Goal: Information Seeking & Learning: Learn about a topic

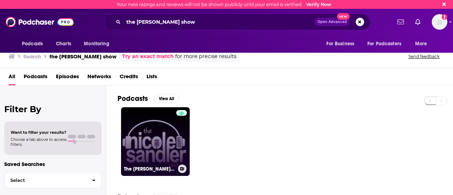
click at [149, 167] on h3 "The [PERSON_NAME] Show" at bounding box center [149, 169] width 51 height 6
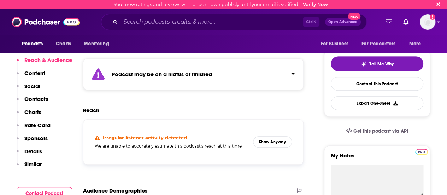
scroll to position [148, 0]
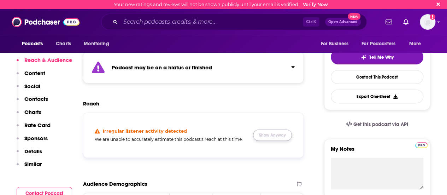
click at [280, 140] on button "Show Anyway" at bounding box center [272, 134] width 39 height 11
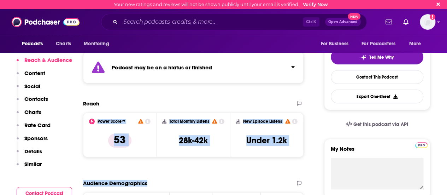
drag, startPoint x: 291, startPoint y: 170, endPoint x: 226, endPoint y: 89, distance: 103.8
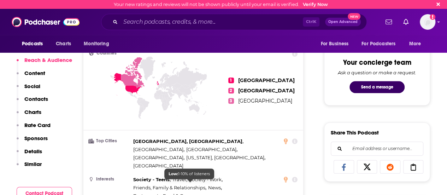
scroll to position [463, 0]
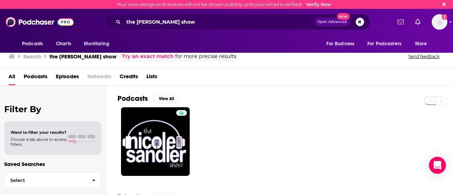
scroll to position [115, 0]
